Goal: Browse casually

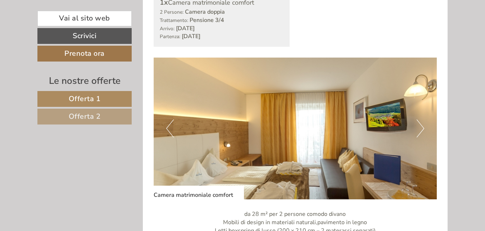
scroll to position [468, 0]
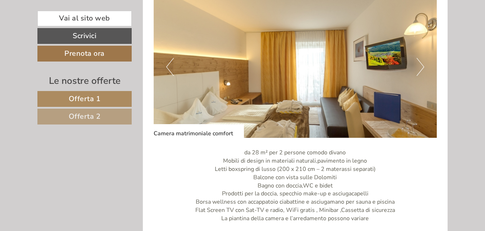
click at [424, 64] on img at bounding box center [296, 67] width 284 height 142
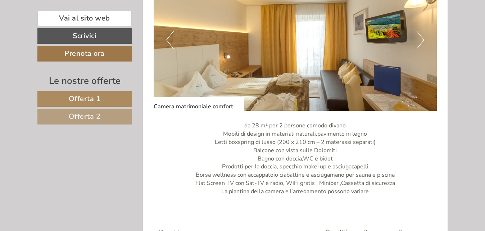
scroll to position [432, 0]
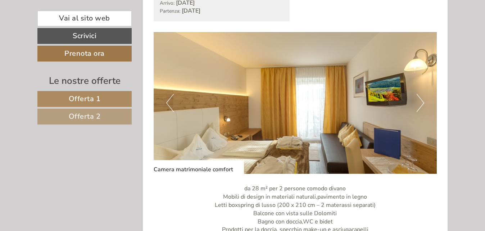
click at [422, 106] on button "Next" at bounding box center [421, 103] width 8 height 18
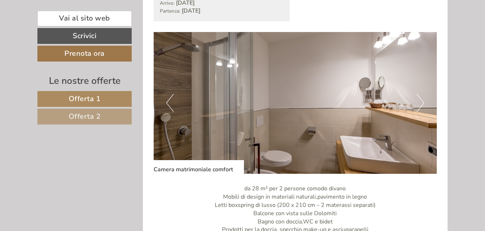
click at [420, 105] on button "Next" at bounding box center [421, 103] width 8 height 18
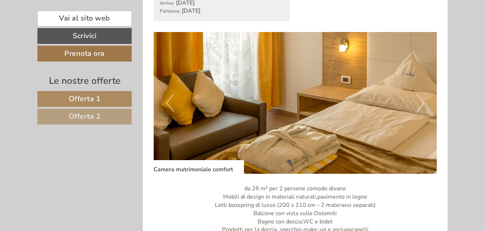
click at [419, 105] on button "Next" at bounding box center [421, 103] width 8 height 18
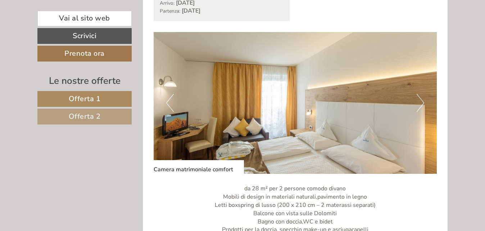
click at [419, 105] on button "Next" at bounding box center [421, 103] width 8 height 18
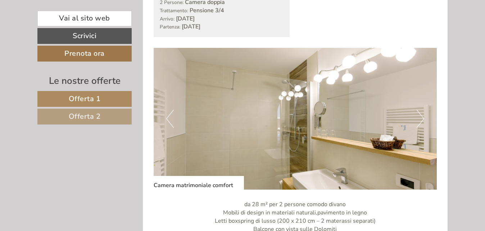
scroll to position [396, 0]
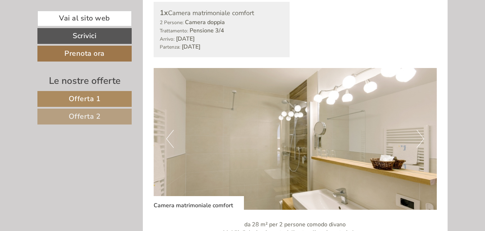
click at [419, 138] on button "Next" at bounding box center [421, 139] width 8 height 18
click at [420, 136] on button "Next" at bounding box center [421, 139] width 8 height 18
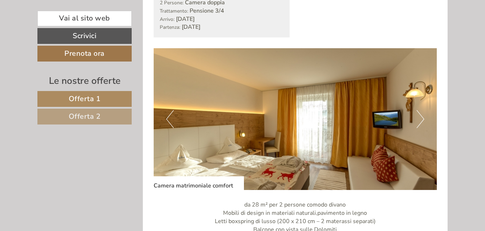
scroll to position [432, 0]
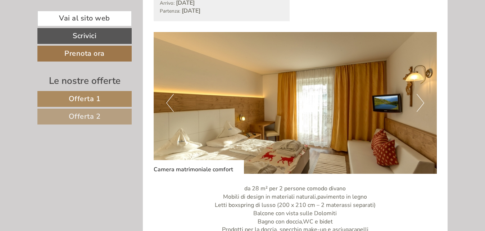
click at [420, 101] on button "Next" at bounding box center [421, 103] width 8 height 18
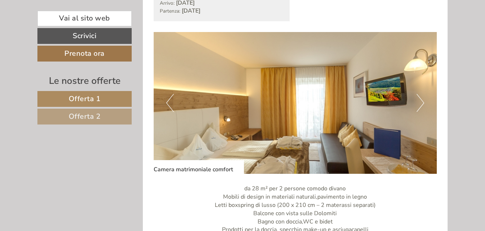
click at [424, 102] on img at bounding box center [296, 103] width 284 height 142
click at [422, 103] on button "Next" at bounding box center [421, 103] width 8 height 18
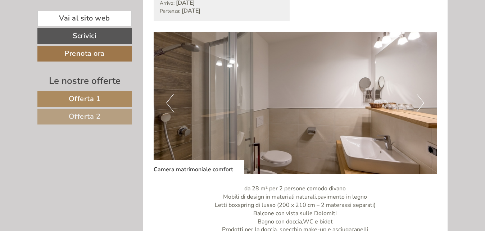
click at [423, 104] on button "Next" at bounding box center [421, 103] width 8 height 18
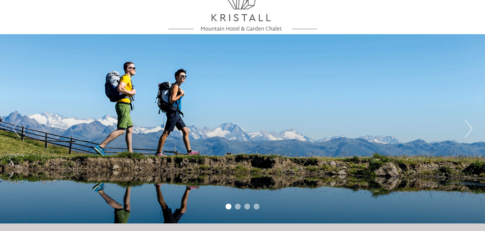
scroll to position [36, 0]
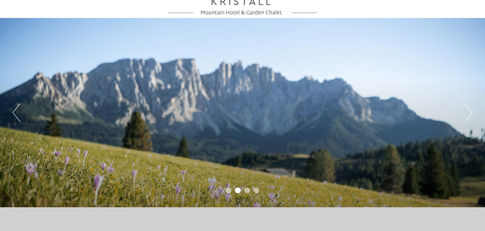
click at [467, 110] on button "Next" at bounding box center [469, 113] width 8 height 18
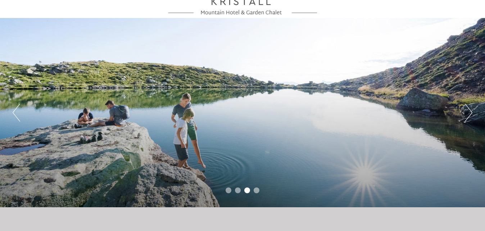
click at [467, 110] on button "Next" at bounding box center [469, 113] width 8 height 18
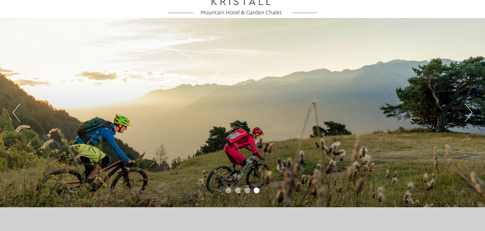
click at [467, 110] on button "Next" at bounding box center [469, 113] width 8 height 18
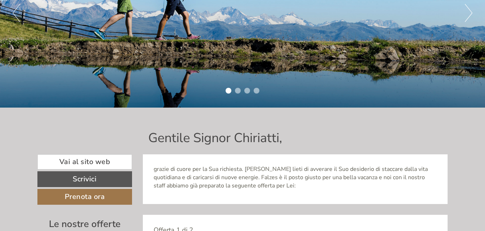
scroll to position [144, 0]
